Goal: Check status: Check status

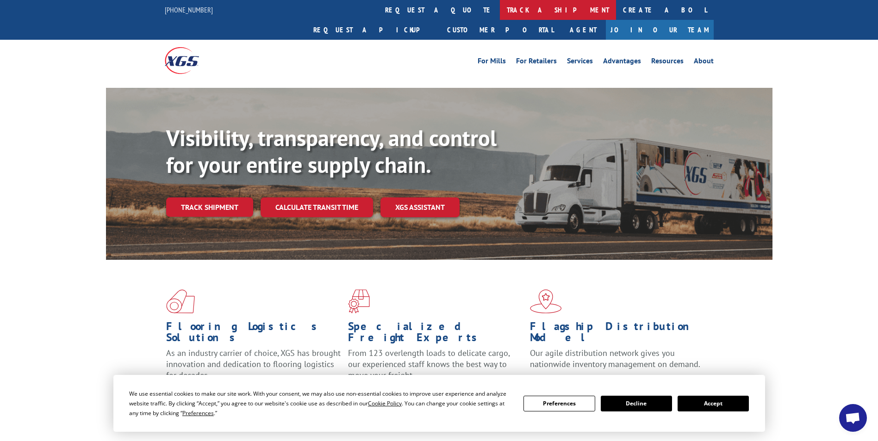
click at [500, 12] on link "track a shipment" at bounding box center [558, 10] width 116 height 20
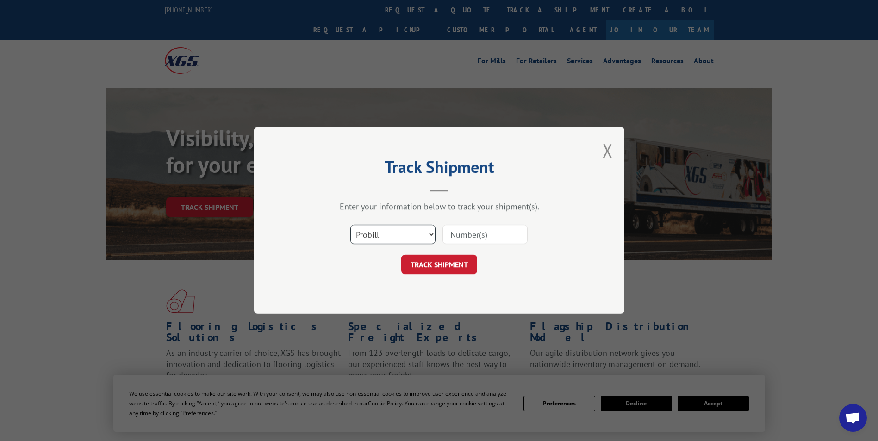
click at [368, 233] on select "Select category... Probill BOL PO" at bounding box center [392, 234] width 85 height 19
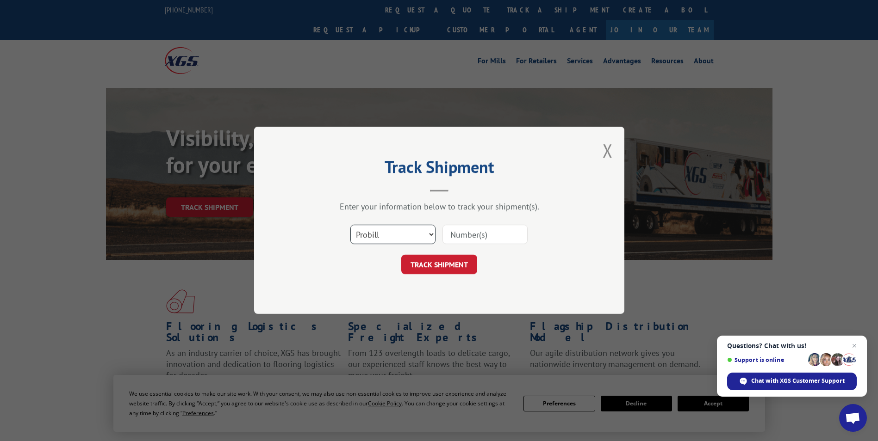
select select "bol"
click at [350, 225] on select "Select category... Probill BOL PO" at bounding box center [392, 234] width 85 height 19
click at [466, 234] on input at bounding box center [484, 234] width 85 height 19
paste input "6013257"
type input "6013257"
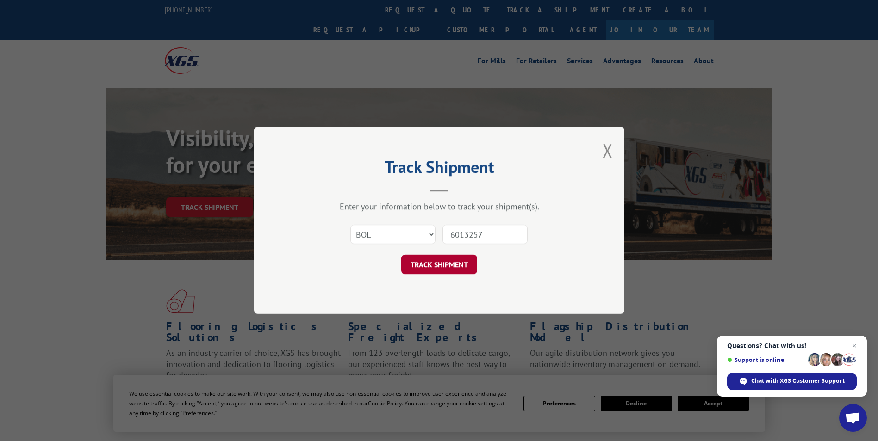
click at [415, 264] on button "TRACK SHIPMENT" at bounding box center [439, 264] width 76 height 19
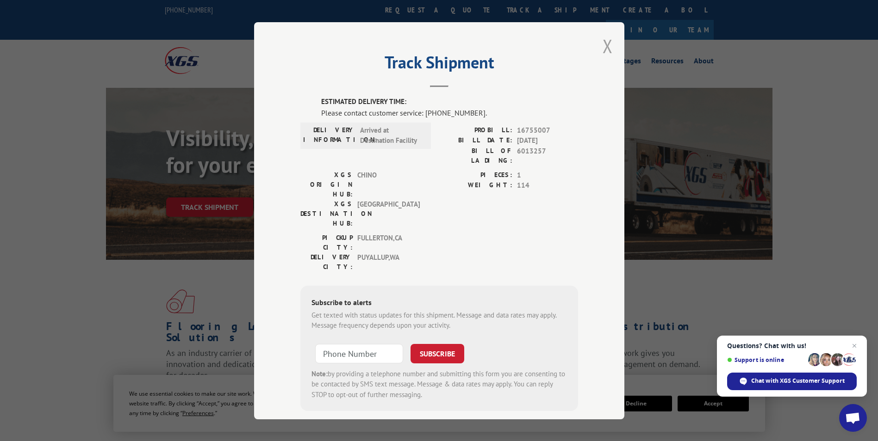
click at [603, 45] on button "Close modal" at bounding box center [607, 46] width 10 height 25
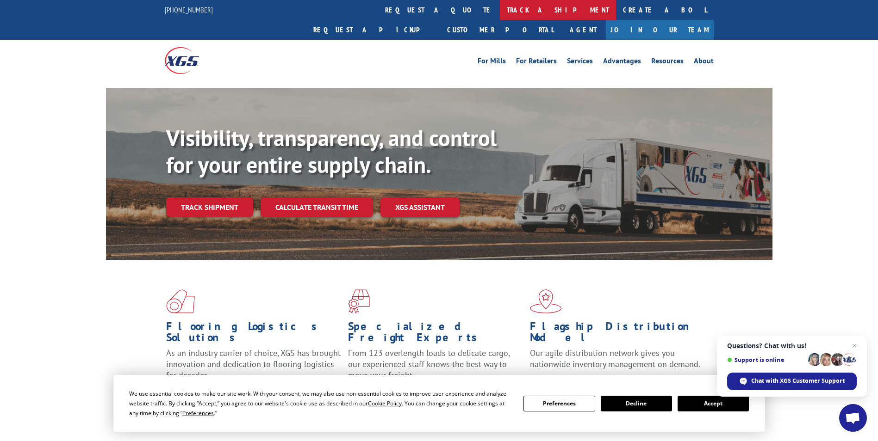
click at [500, 8] on link "track a shipment" at bounding box center [558, 10] width 116 height 20
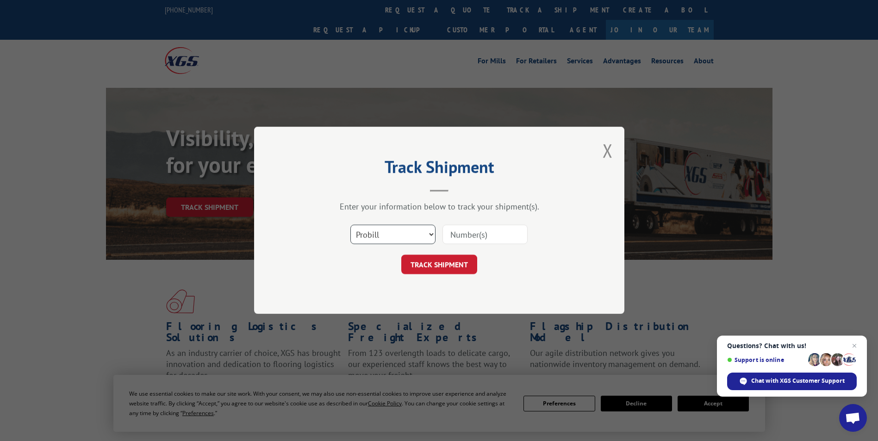
click at [373, 242] on select "Select category... Probill BOL PO" at bounding box center [392, 234] width 85 height 19
select select "po"
click at [350, 225] on select "Select category... Probill BOL PO" at bounding box center [392, 234] width 85 height 19
click at [464, 235] on input at bounding box center [484, 234] width 85 height 19
paste input "09533867"
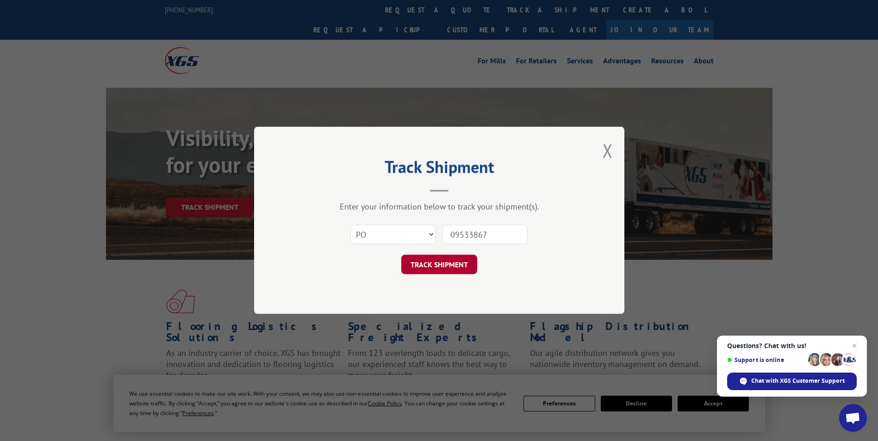
type input "09533867"
click at [447, 263] on button "TRACK SHIPMENT" at bounding box center [439, 264] width 76 height 19
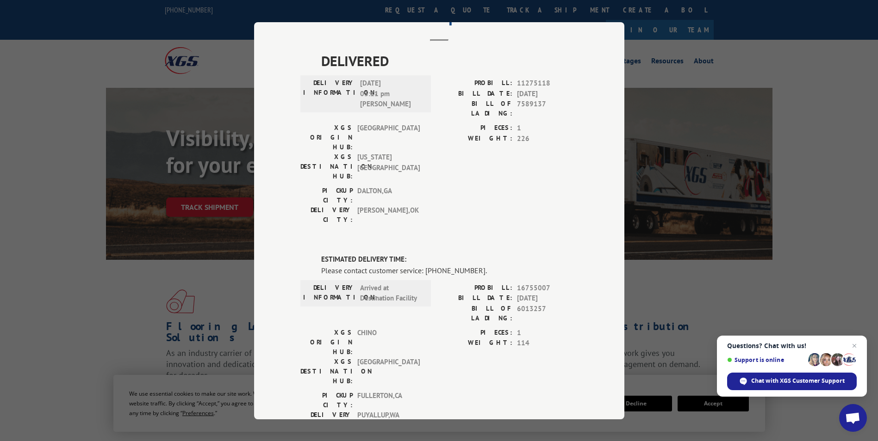
scroll to position [93, 0]
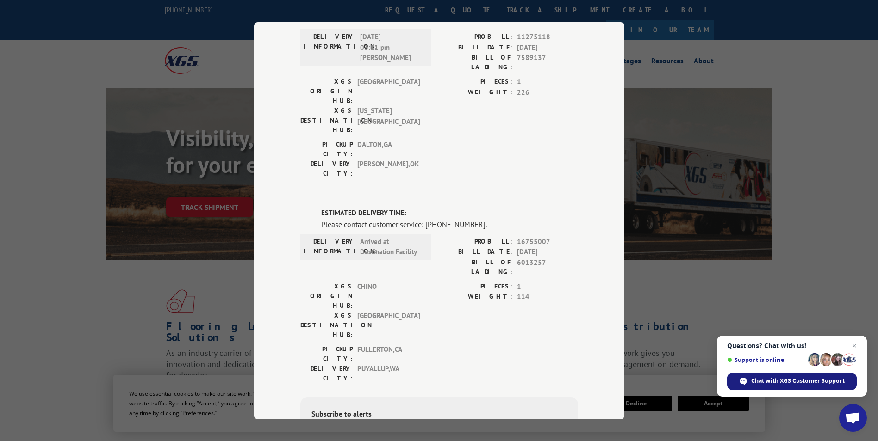
click at [771, 384] on span "Chat with XGS Customer Support" at bounding box center [797, 381] width 93 height 8
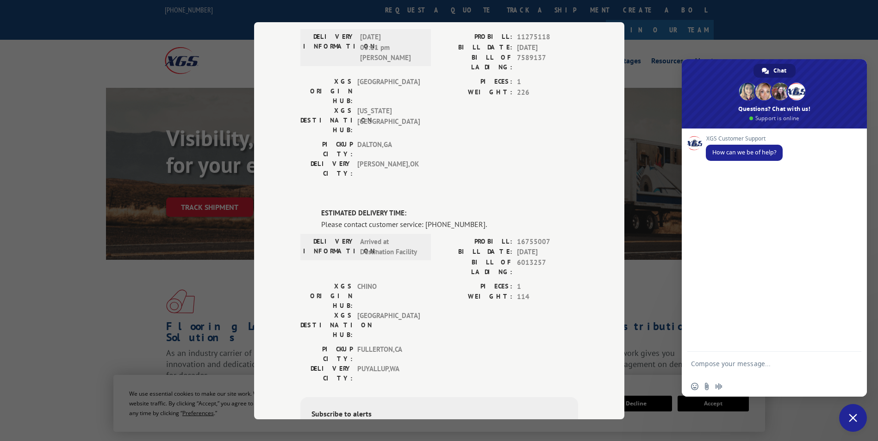
click at [713, 368] on textarea "Compose your message..." at bounding box center [764, 368] width 146 height 17
type textarea "po# 09533867 BOL# 6013257 Looking for eta to store please... and thank you."
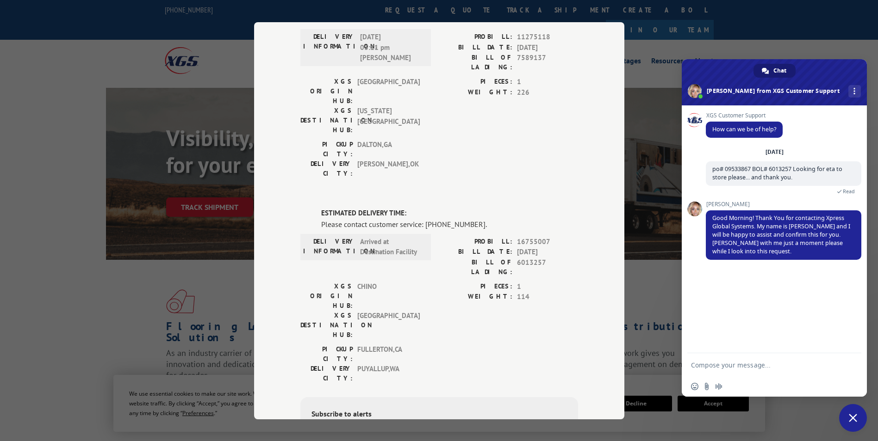
click at [741, 368] on textarea "Compose your message..." at bounding box center [764, 365] width 146 height 8
type textarea "Good Morning [PERSON_NAME]... and thank you."
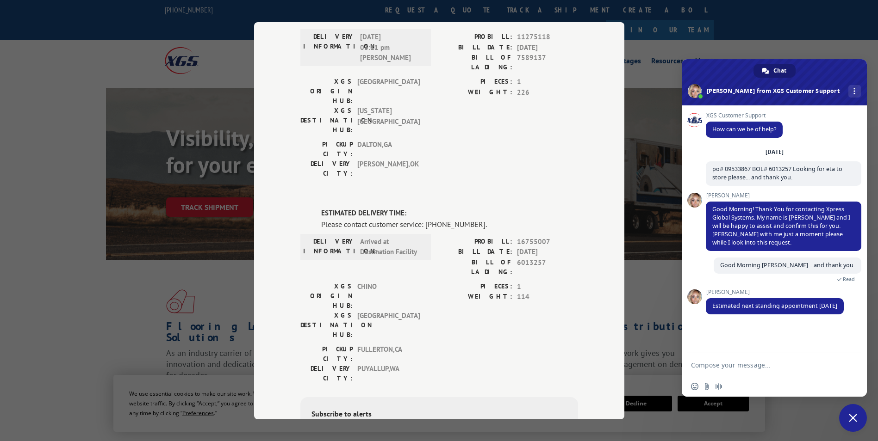
click at [697, 361] on form at bounding box center [764, 366] width 146 height 25
click at [710, 367] on textarea "Compose your message..." at bounding box center [764, 365] width 146 height 8
type textarea "thank you"
click at [850, 366] on span "Send" at bounding box center [850, 365] width 7 height 7
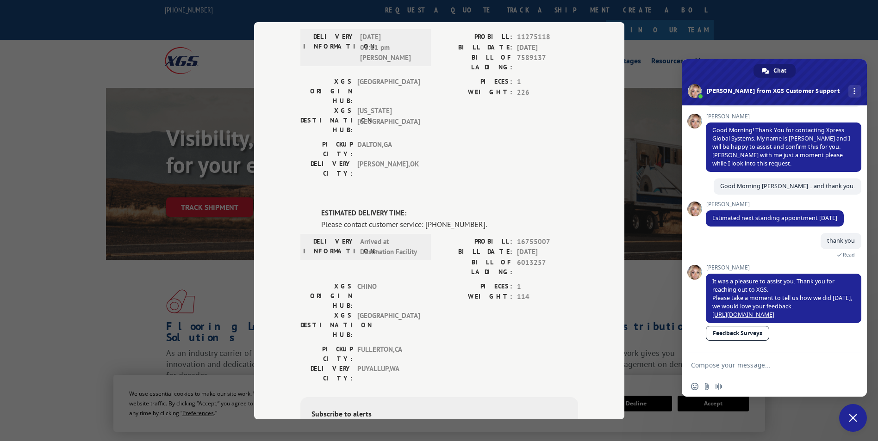
scroll to position [96, 0]
click at [852, 421] on span "Close chat" at bounding box center [853, 418] width 8 height 8
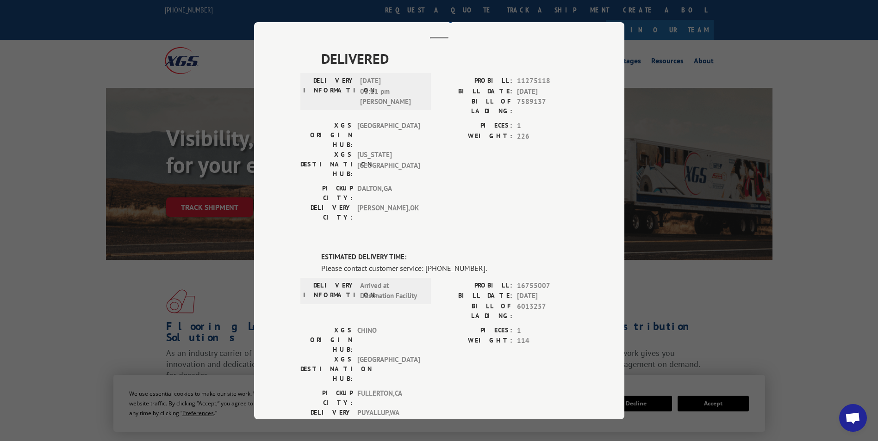
scroll to position [0, 0]
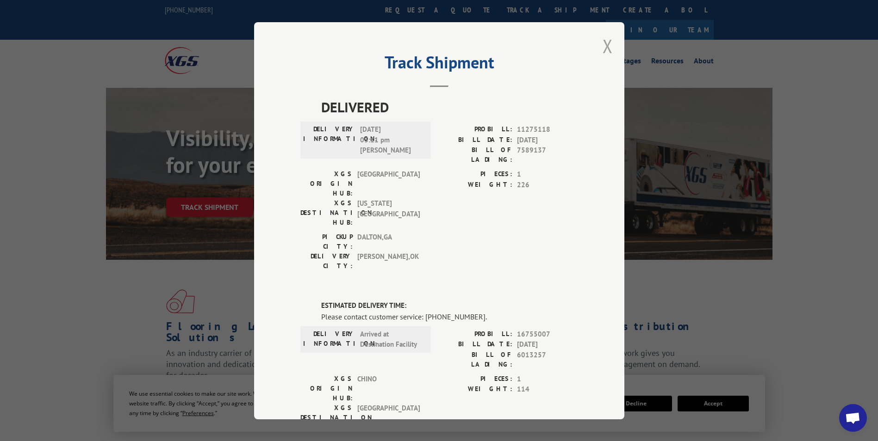
click at [602, 44] on button "Close modal" at bounding box center [607, 46] width 10 height 25
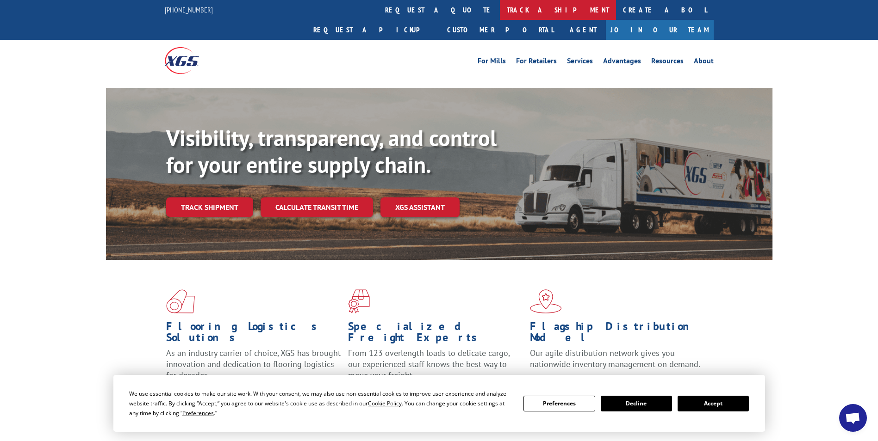
click at [500, 9] on link "track a shipment" at bounding box center [558, 10] width 116 height 20
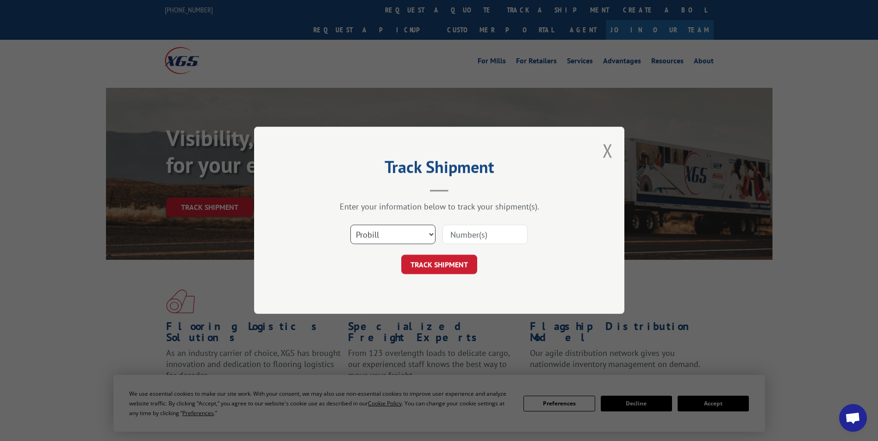
click at [399, 238] on select "Select category... Probill BOL PO" at bounding box center [392, 234] width 85 height 19
click at [350, 225] on select "Select category... Probill BOL PO" at bounding box center [392, 234] width 85 height 19
drag, startPoint x: 383, startPoint y: 233, endPoint x: 384, endPoint y: 246, distance: 12.6
click at [383, 237] on select "Select category... Probill BOL PO" at bounding box center [392, 234] width 85 height 19
select select "bol"
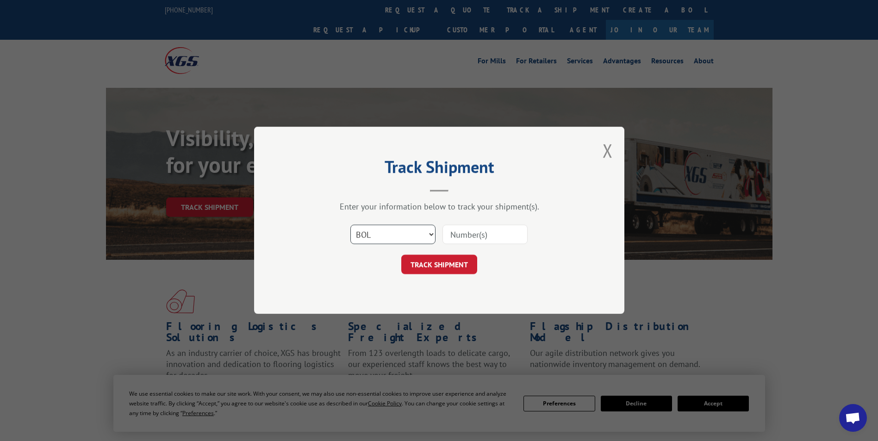
click at [350, 225] on select "Select category... Probill BOL PO" at bounding box center [392, 234] width 85 height 19
click at [472, 234] on input at bounding box center [484, 234] width 85 height 19
type input "5235574"
click at [401, 255] on button "TRACK SHIPMENT" at bounding box center [439, 264] width 76 height 19
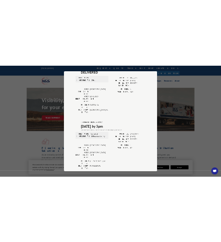
scroll to position [93, 0]
